Goal: Navigation & Orientation: Find specific page/section

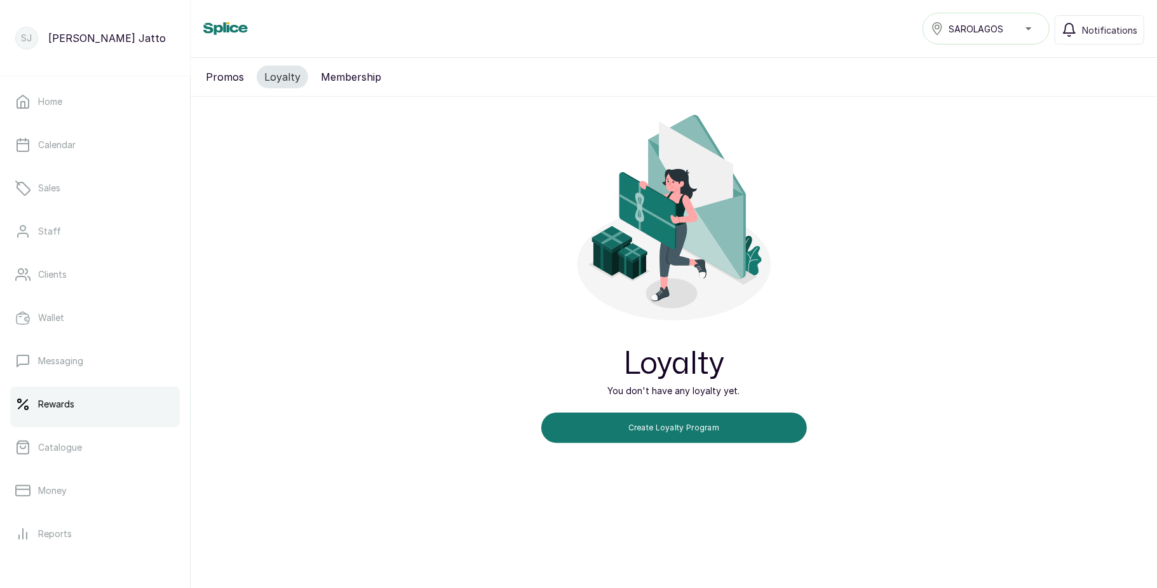
click at [342, 70] on button "Membership" at bounding box center [351, 76] width 76 height 23
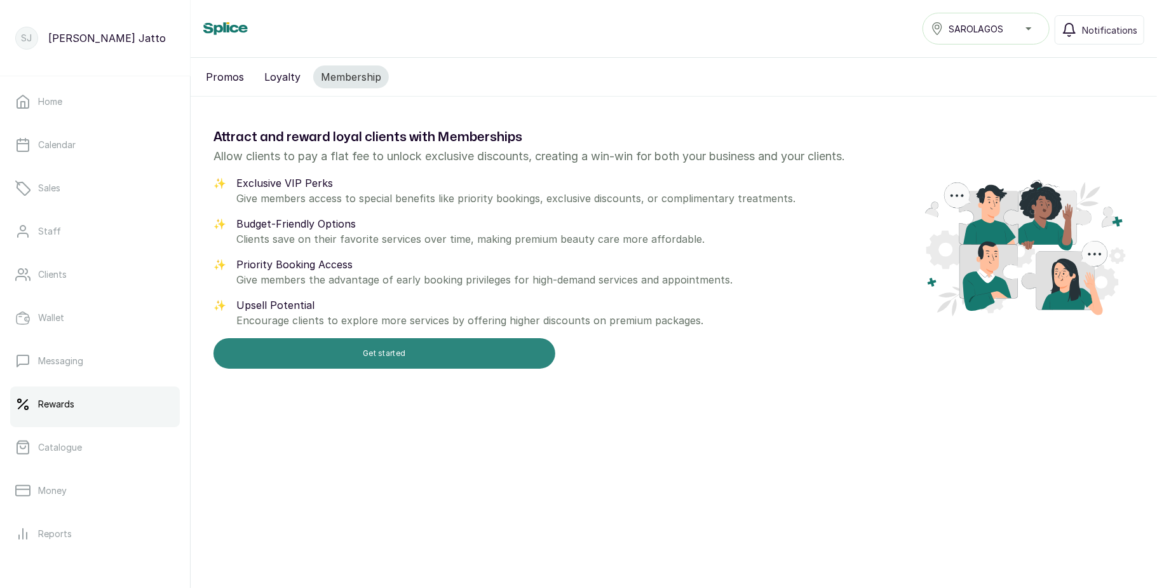
click at [354, 360] on button "Get started" at bounding box center [385, 353] width 342 height 31
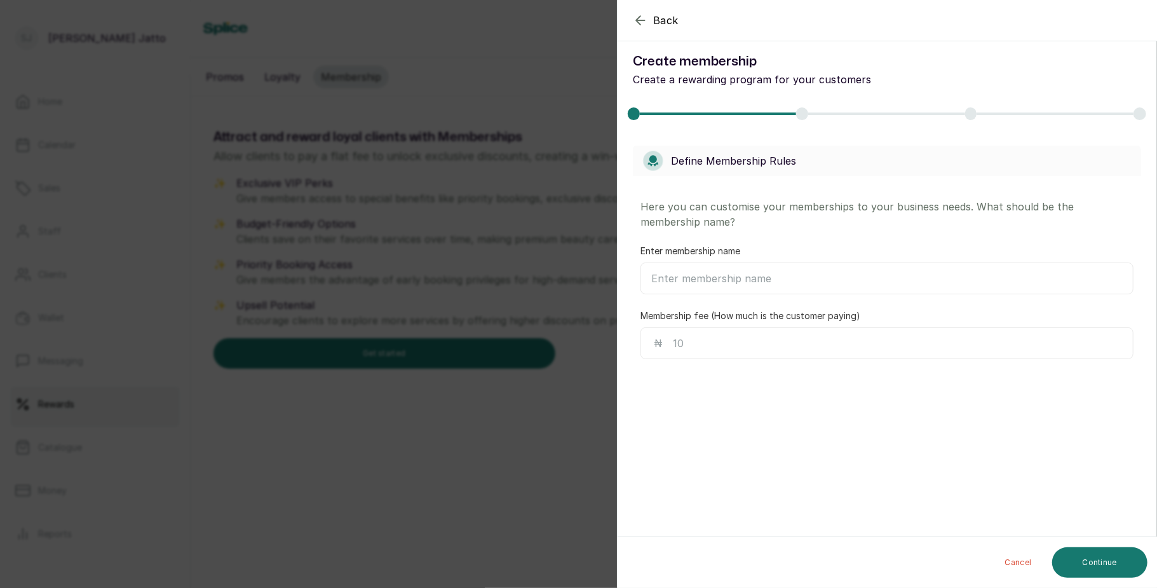
click at [290, 430] on div "Back Create membership Create membership Create a rewarding program for your cu…" at bounding box center [578, 294] width 1157 height 588
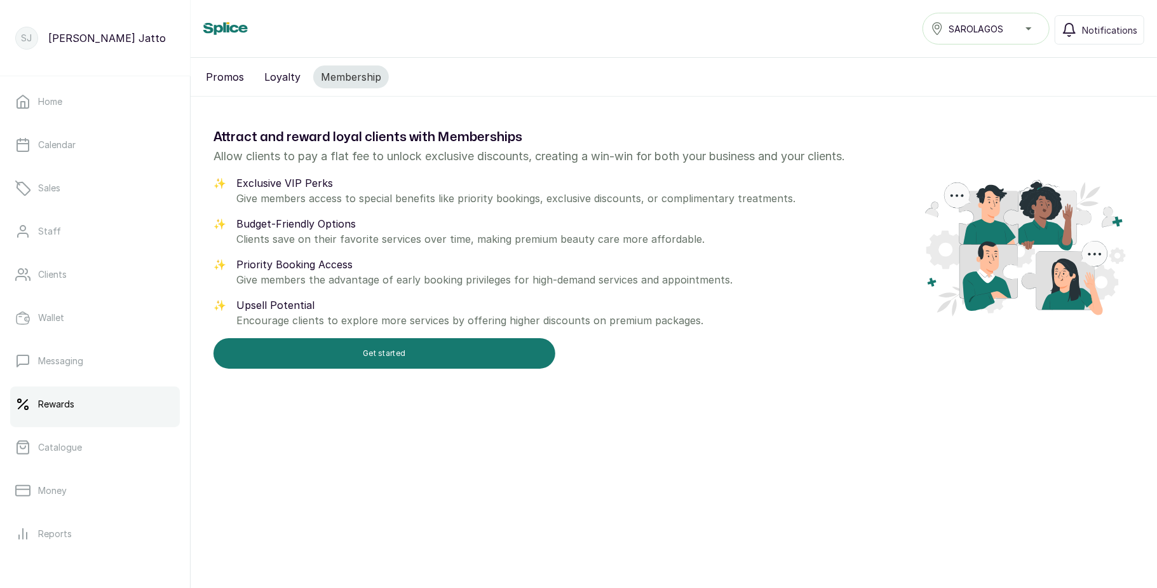
click at [278, 76] on button "Loyalty" at bounding box center [282, 76] width 51 height 23
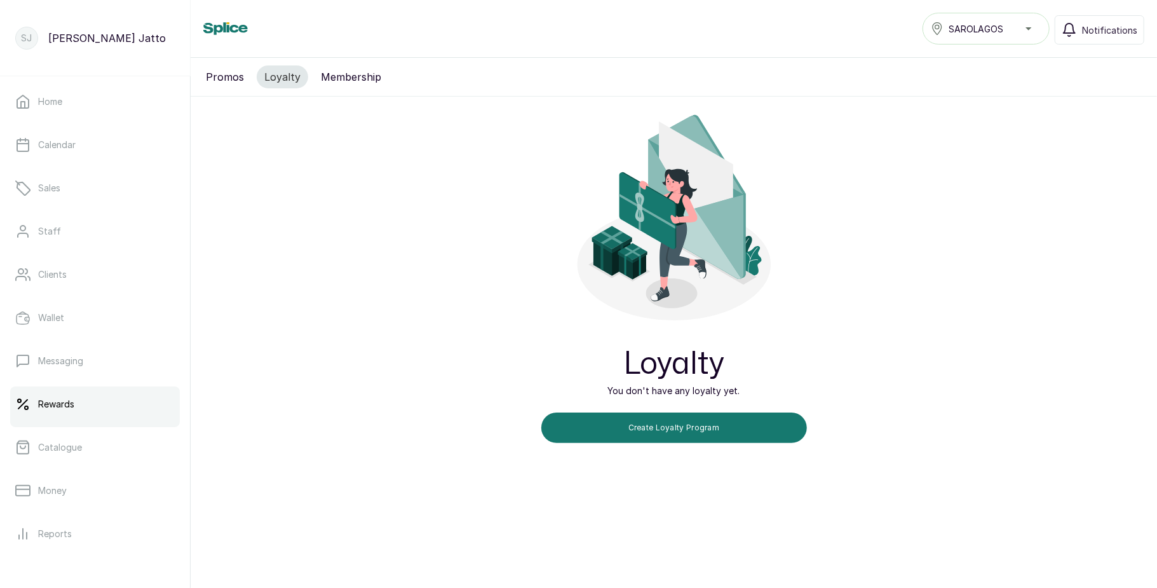
click at [333, 74] on button "Membership" at bounding box center [351, 76] width 76 height 23
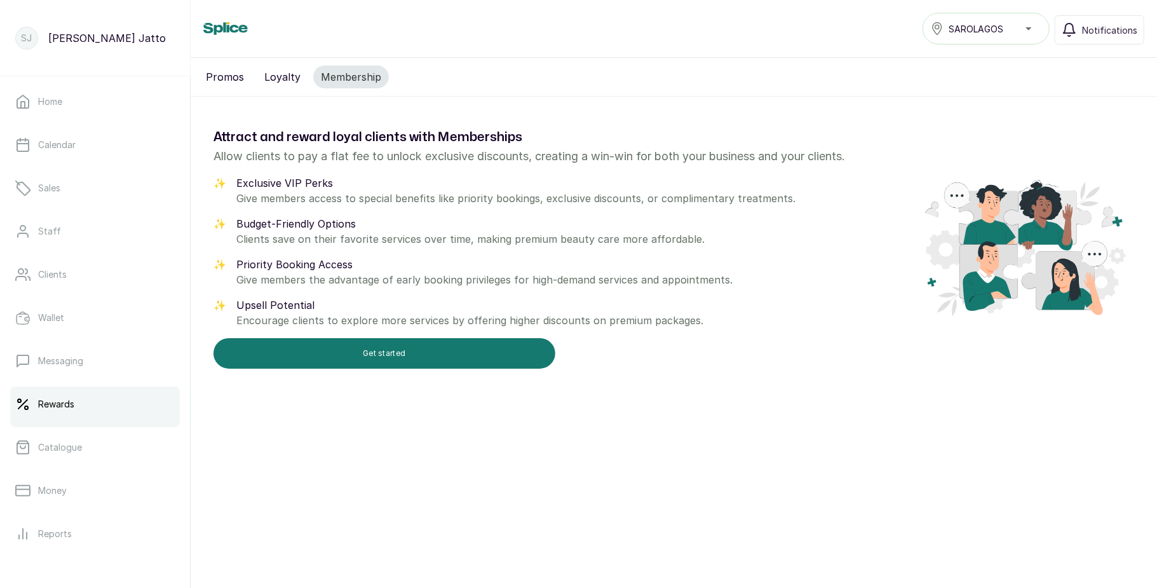
click at [283, 75] on button "Loyalty" at bounding box center [282, 76] width 51 height 23
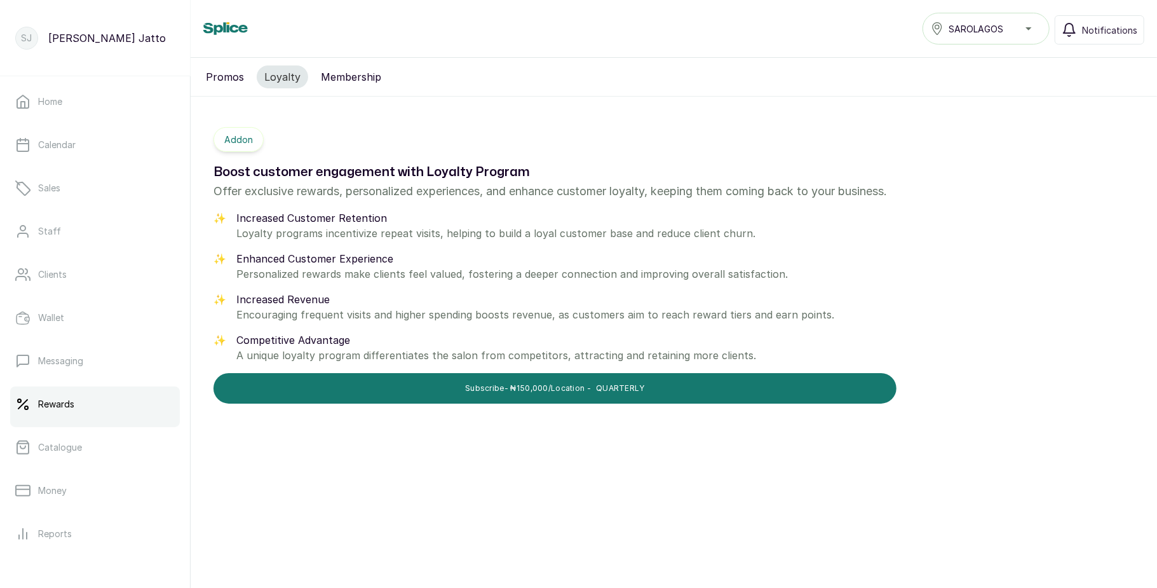
click at [334, 69] on button "Membership" at bounding box center [351, 76] width 76 height 23
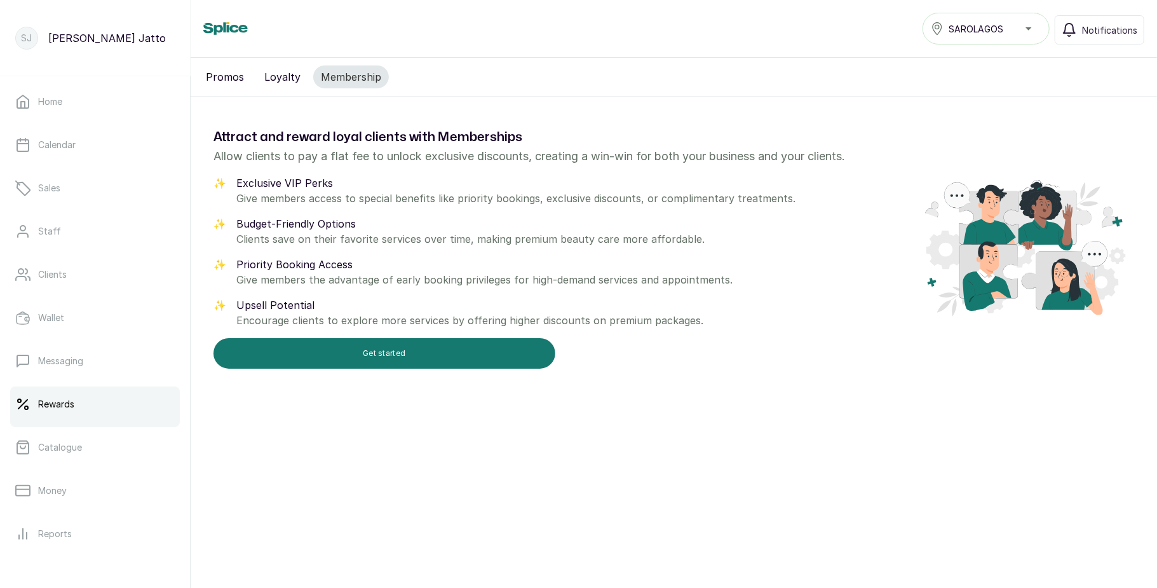
click at [212, 74] on button "Promos" at bounding box center [224, 76] width 53 height 23
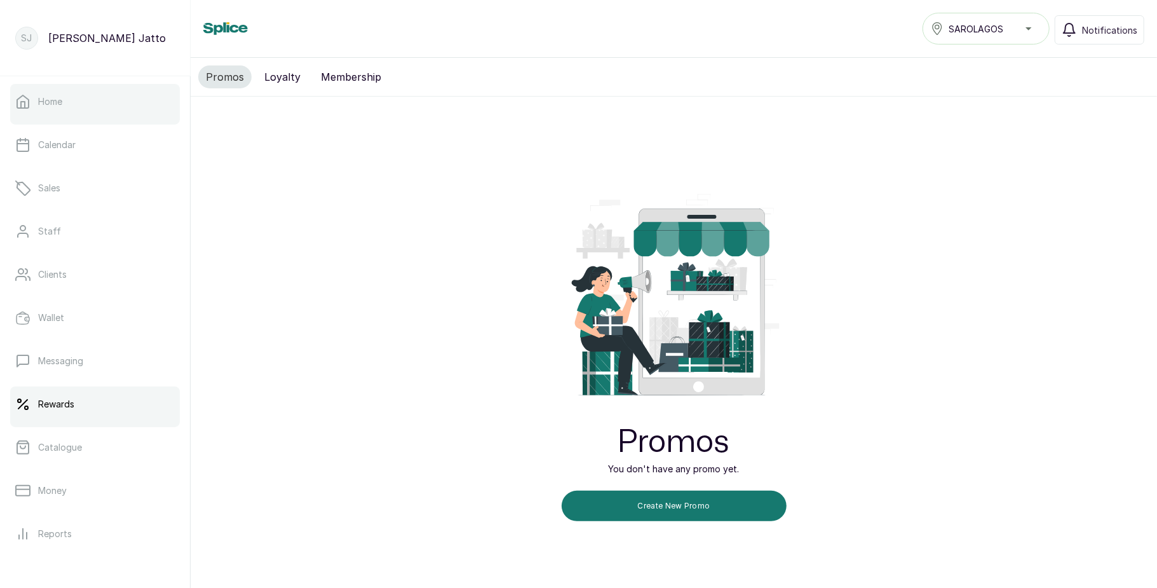
click at [99, 95] on link "Home" at bounding box center [95, 102] width 170 height 36
